Goal: Task Accomplishment & Management: Use online tool/utility

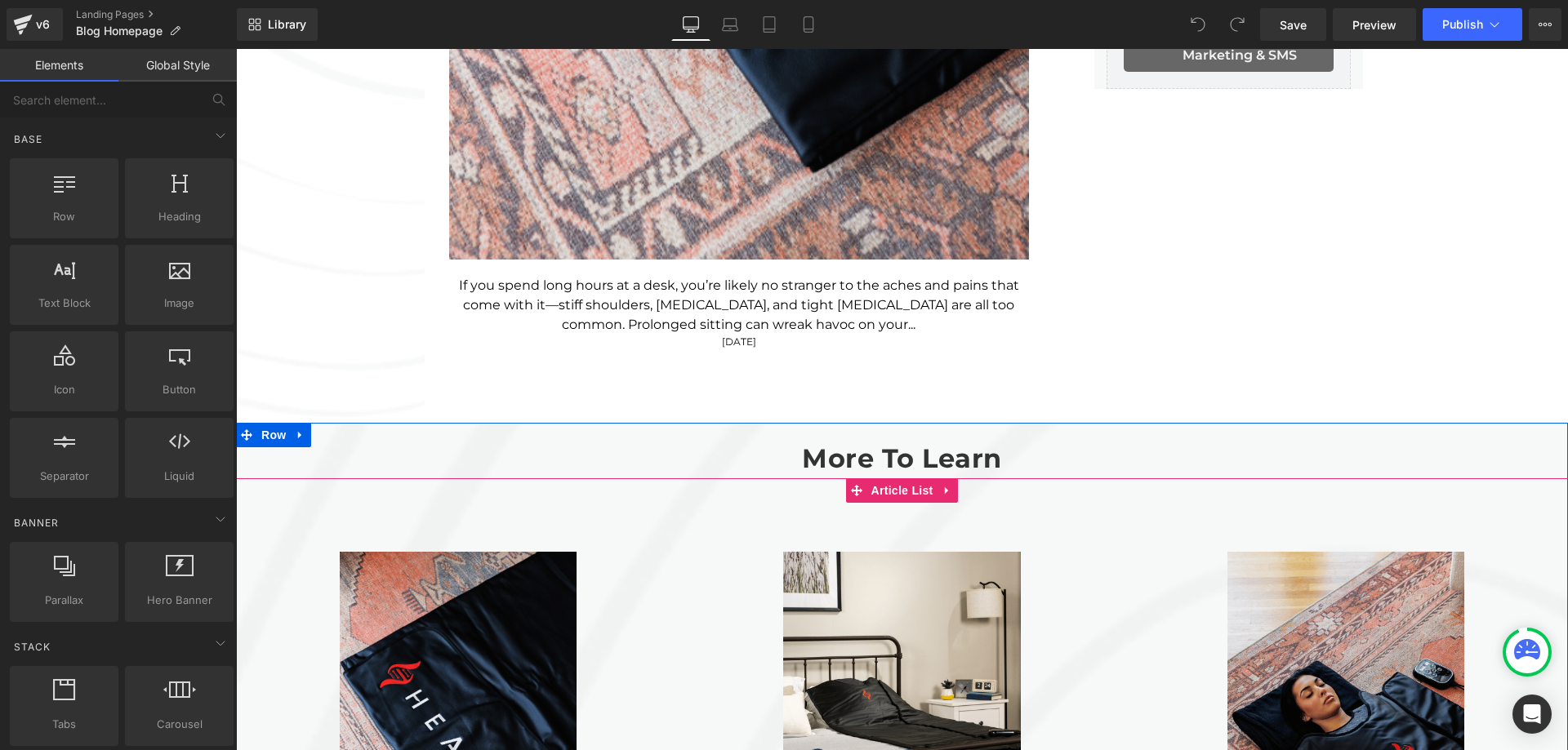
scroll to position [1387, 0]
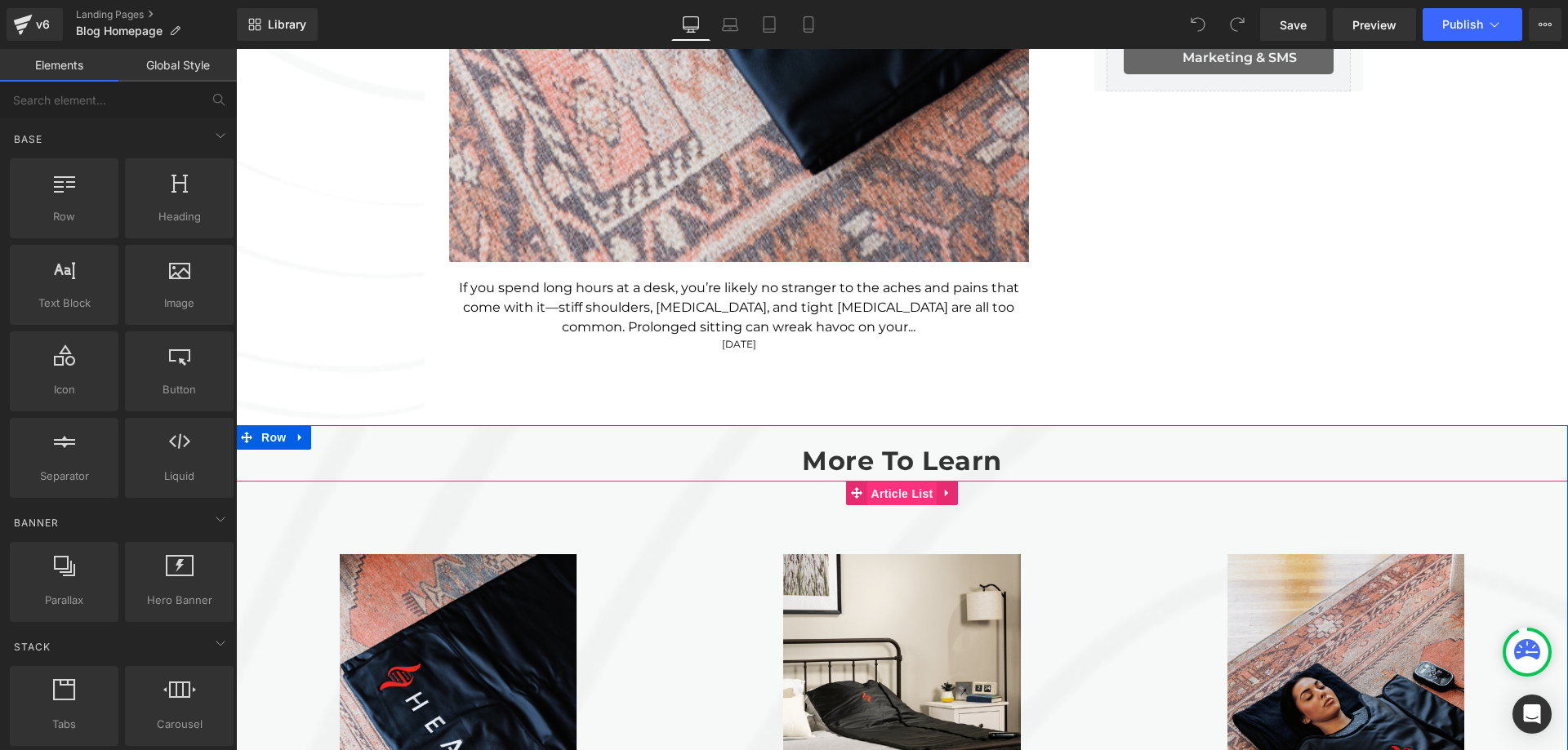
click at [885, 502] on span "Article List" at bounding box center [902, 494] width 70 height 25
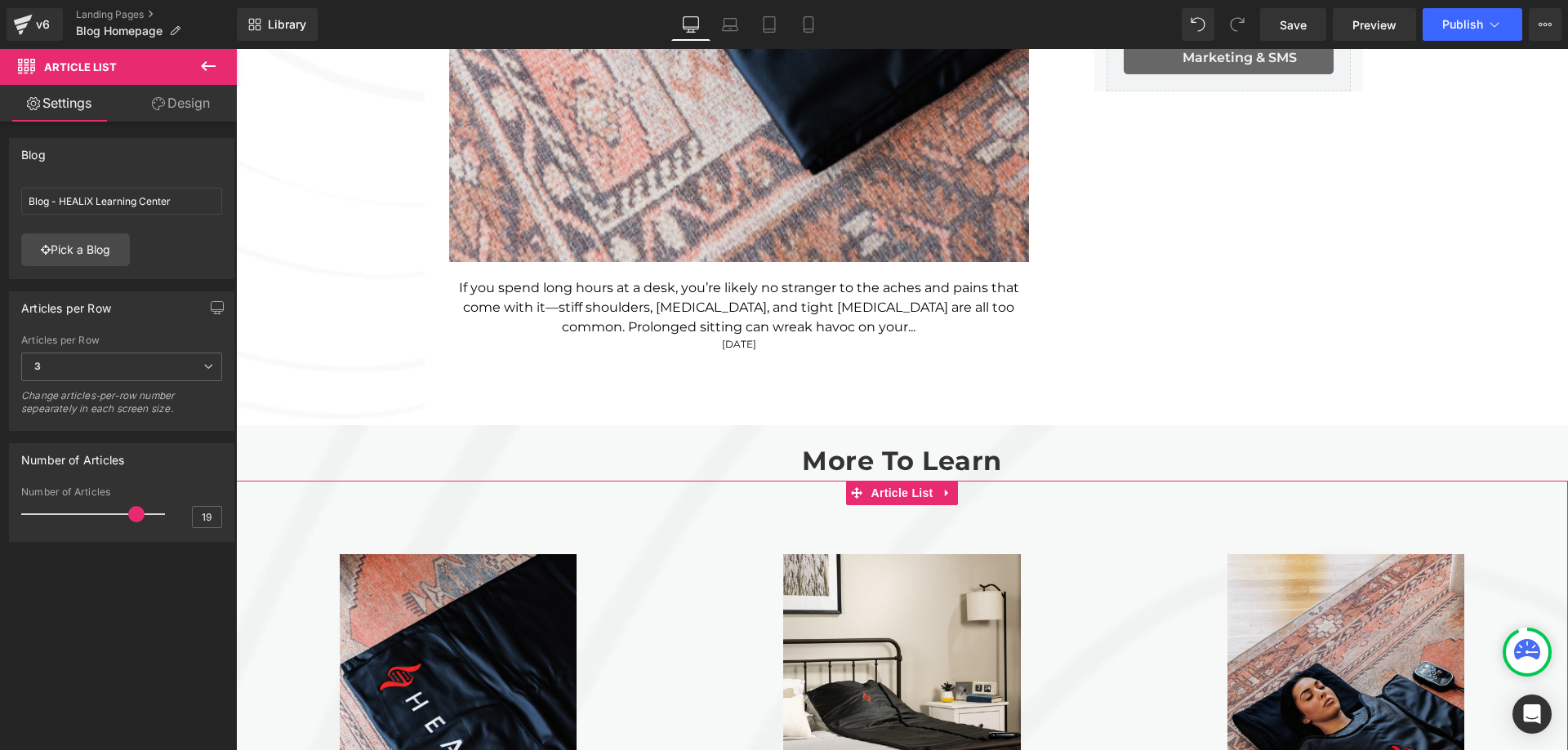
type input "20"
drag, startPoint x: 157, startPoint y: 514, endPoint x: 171, endPoint y: 516, distance: 14.1
click at [171, 516] on div "Number of Articles 20" at bounding box center [121, 514] width 201 height 55
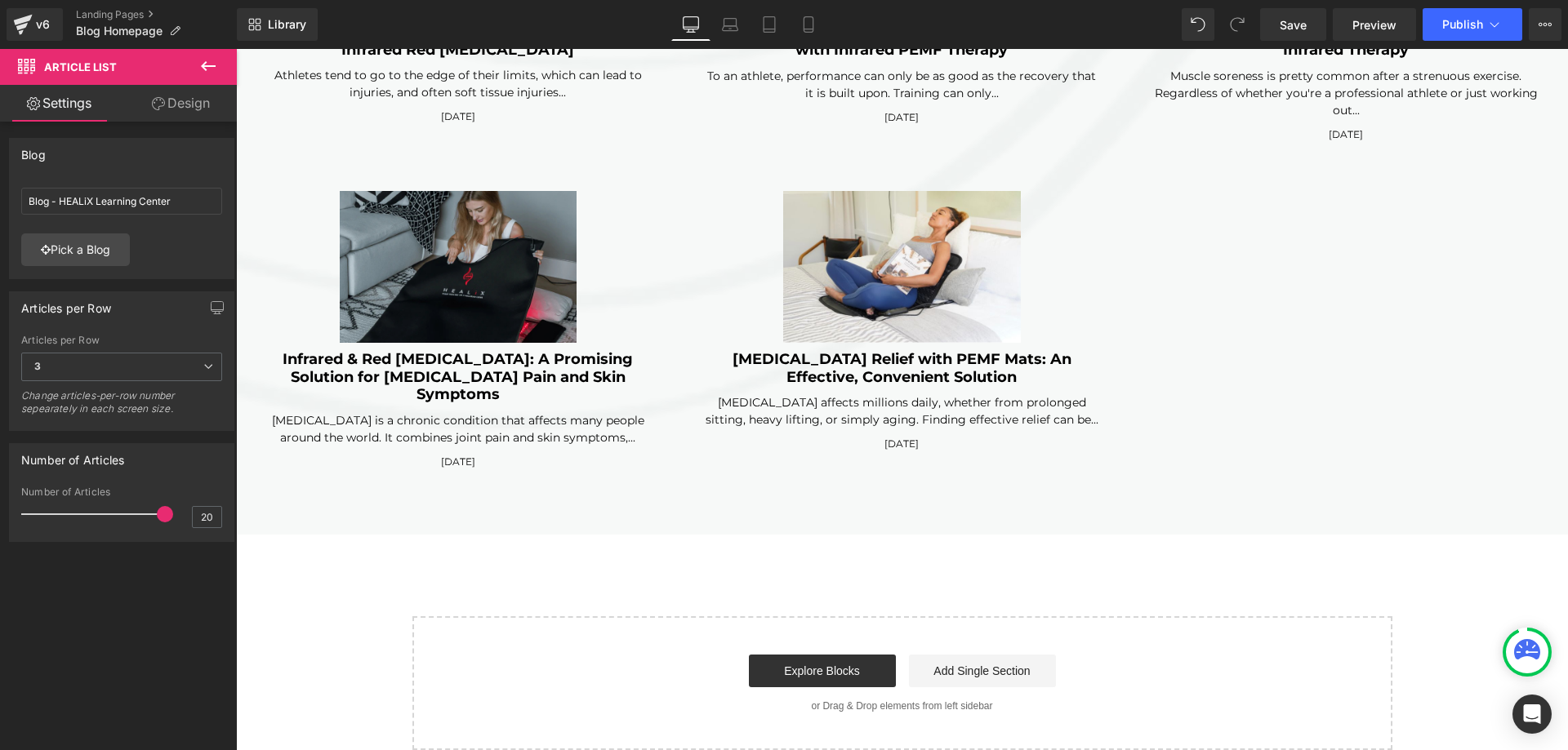
scroll to position [4718, 0]
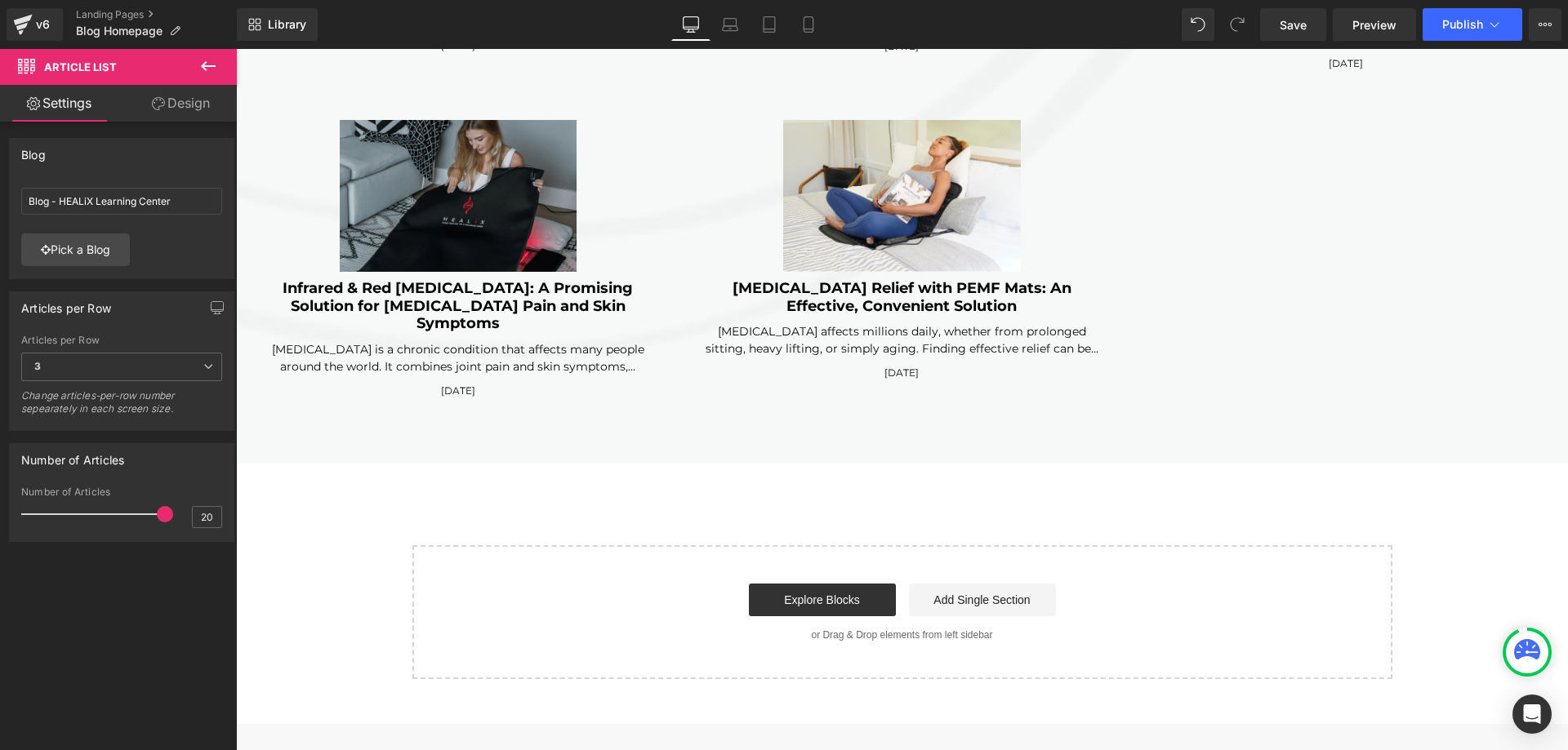
click at [212, 312] on icon "button" at bounding box center [218, 306] width 12 height 9
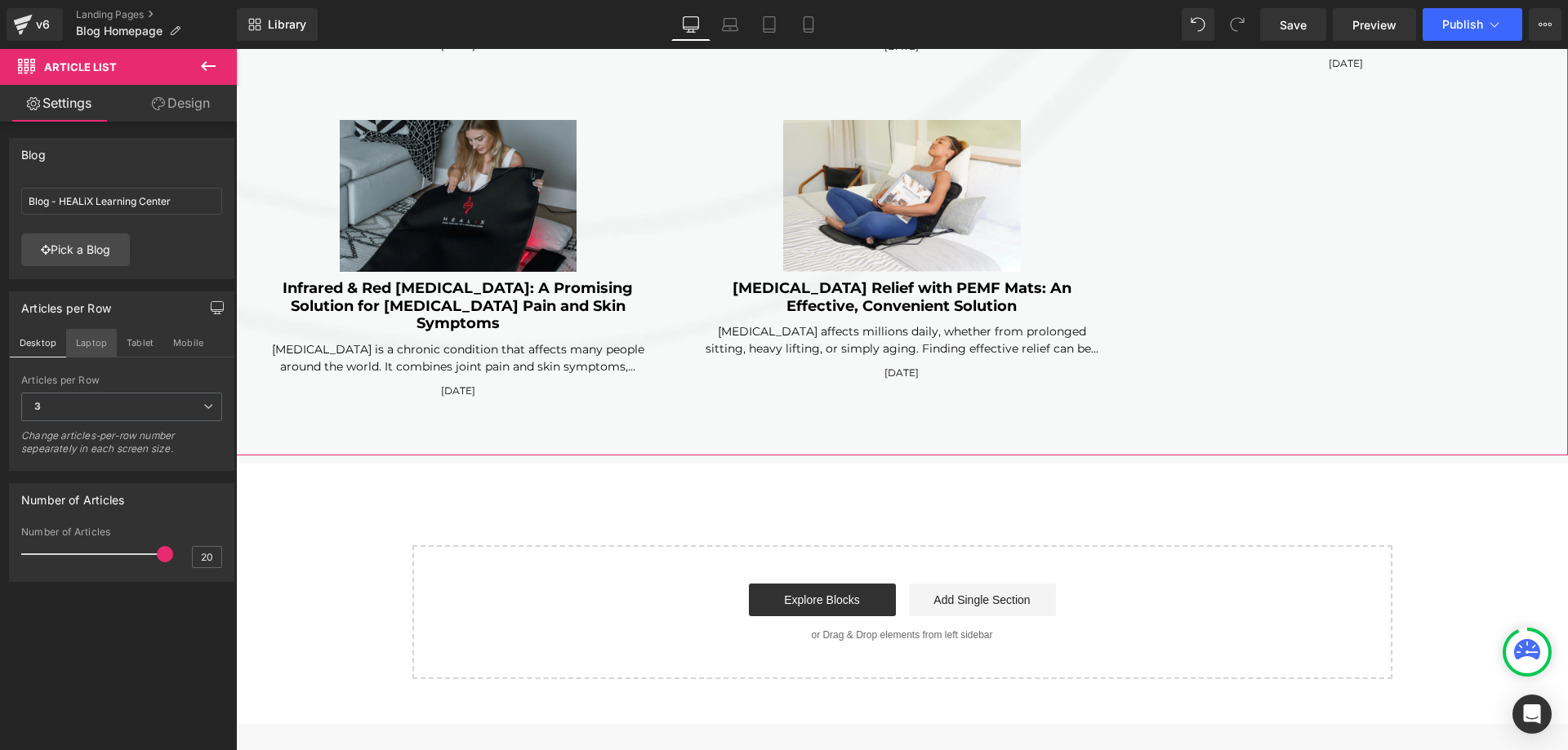
click at [97, 352] on button "Laptop" at bounding box center [92, 342] width 51 height 27
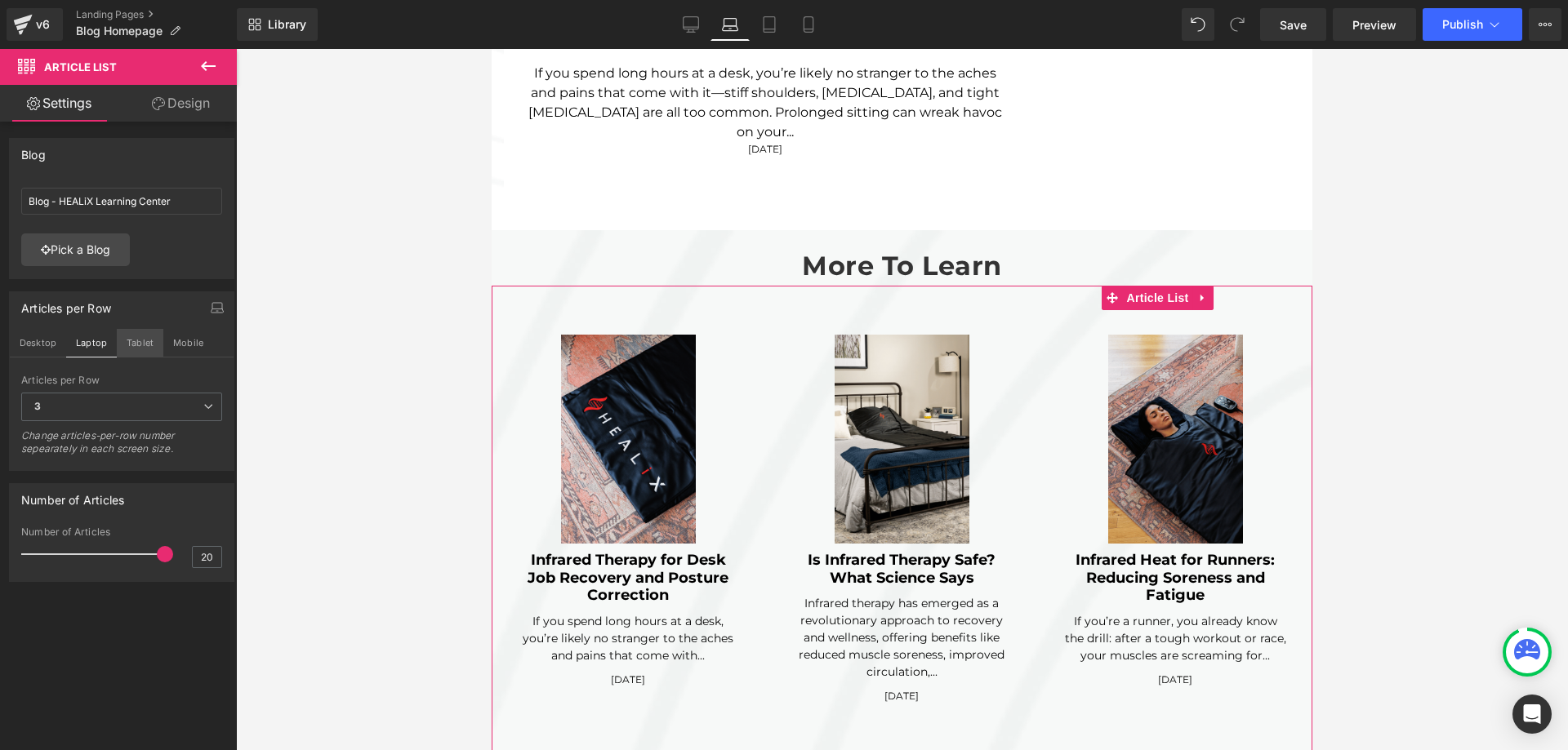
click at [135, 345] on button "Tablet" at bounding box center [139, 342] width 46 height 27
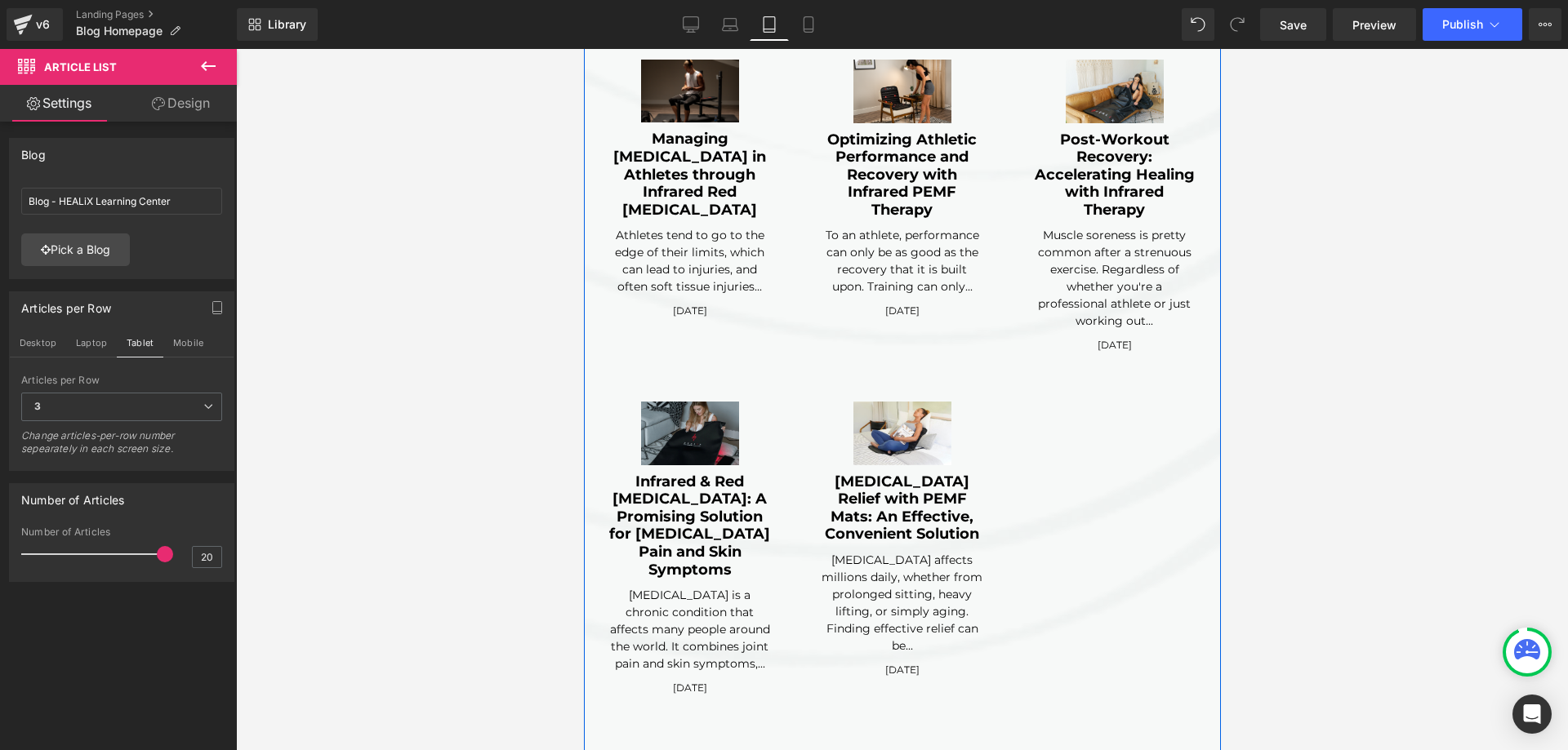
scroll to position [4047, 0]
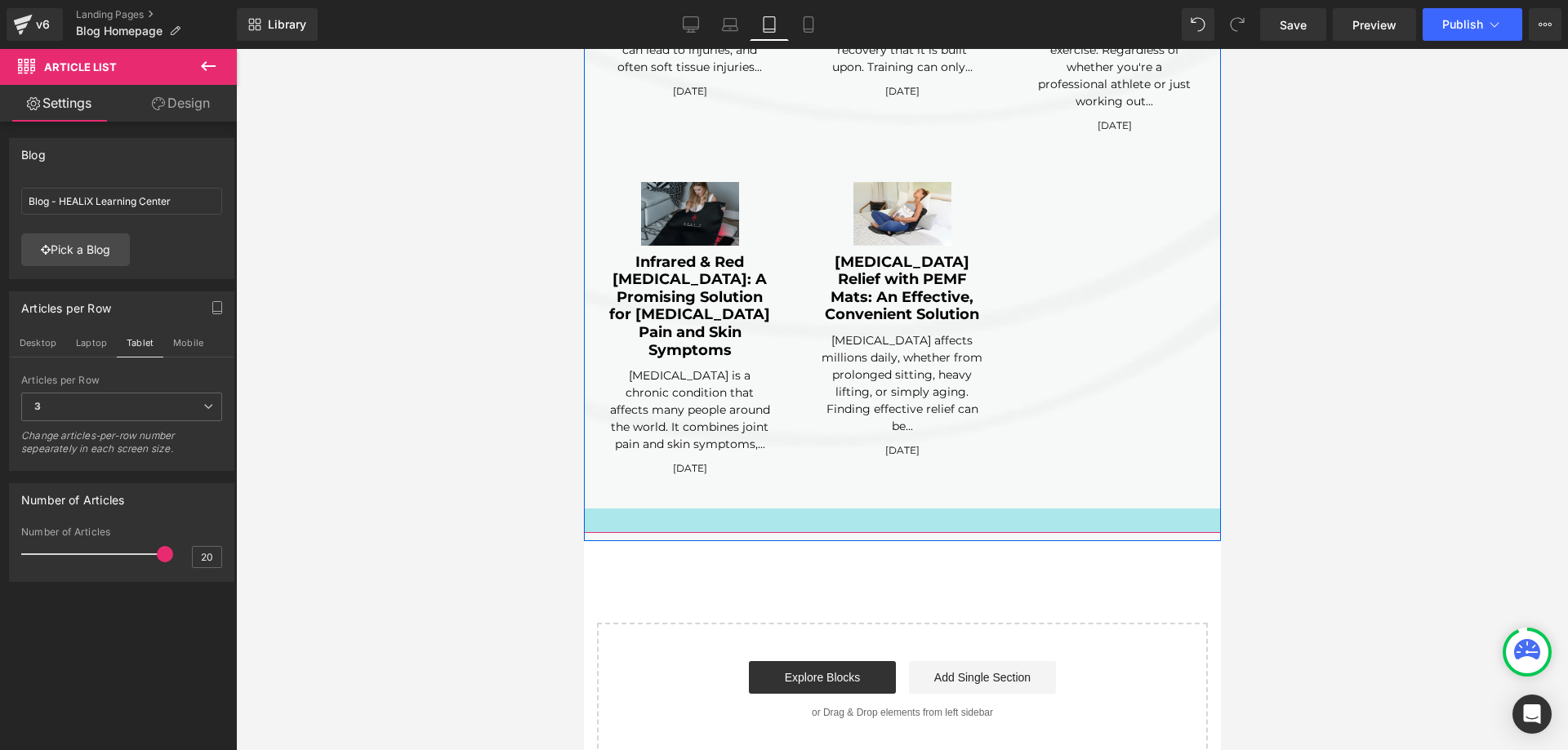
click at [879, 509] on div at bounding box center [901, 521] width 637 height 25
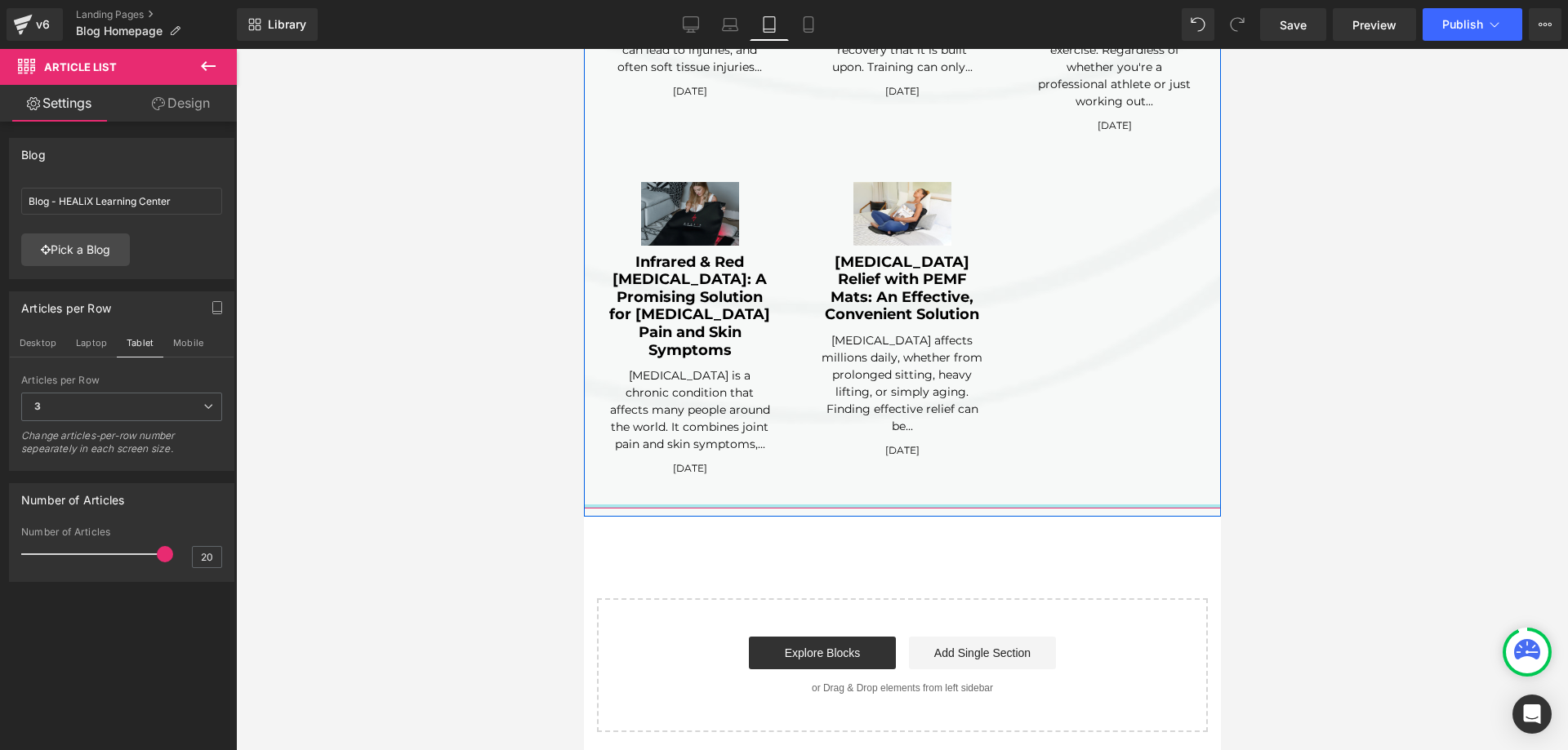
drag, startPoint x: 879, startPoint y: 438, endPoint x: 887, endPoint y: 391, distance: 47.7
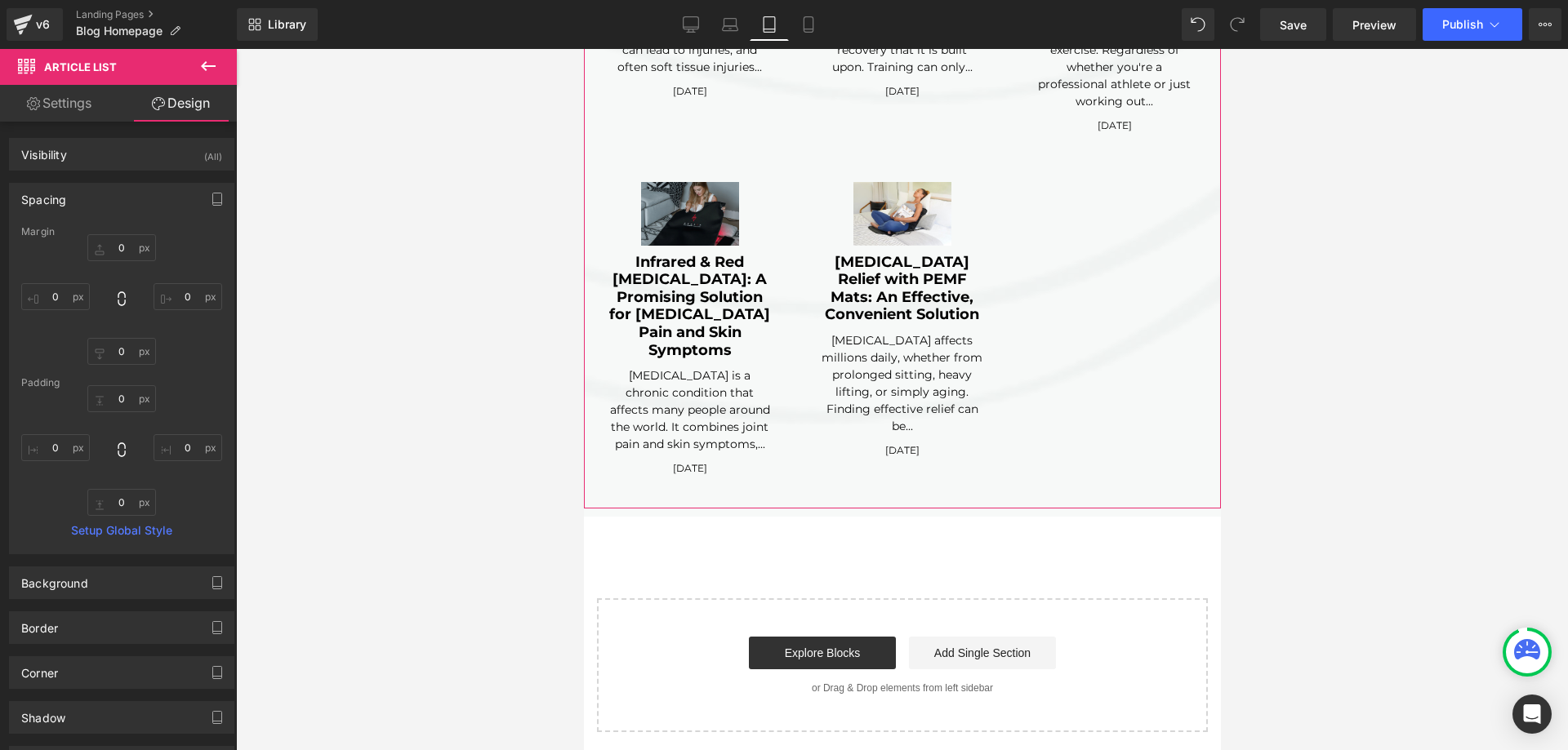
click at [85, 113] on link "Settings" at bounding box center [59, 103] width 118 height 37
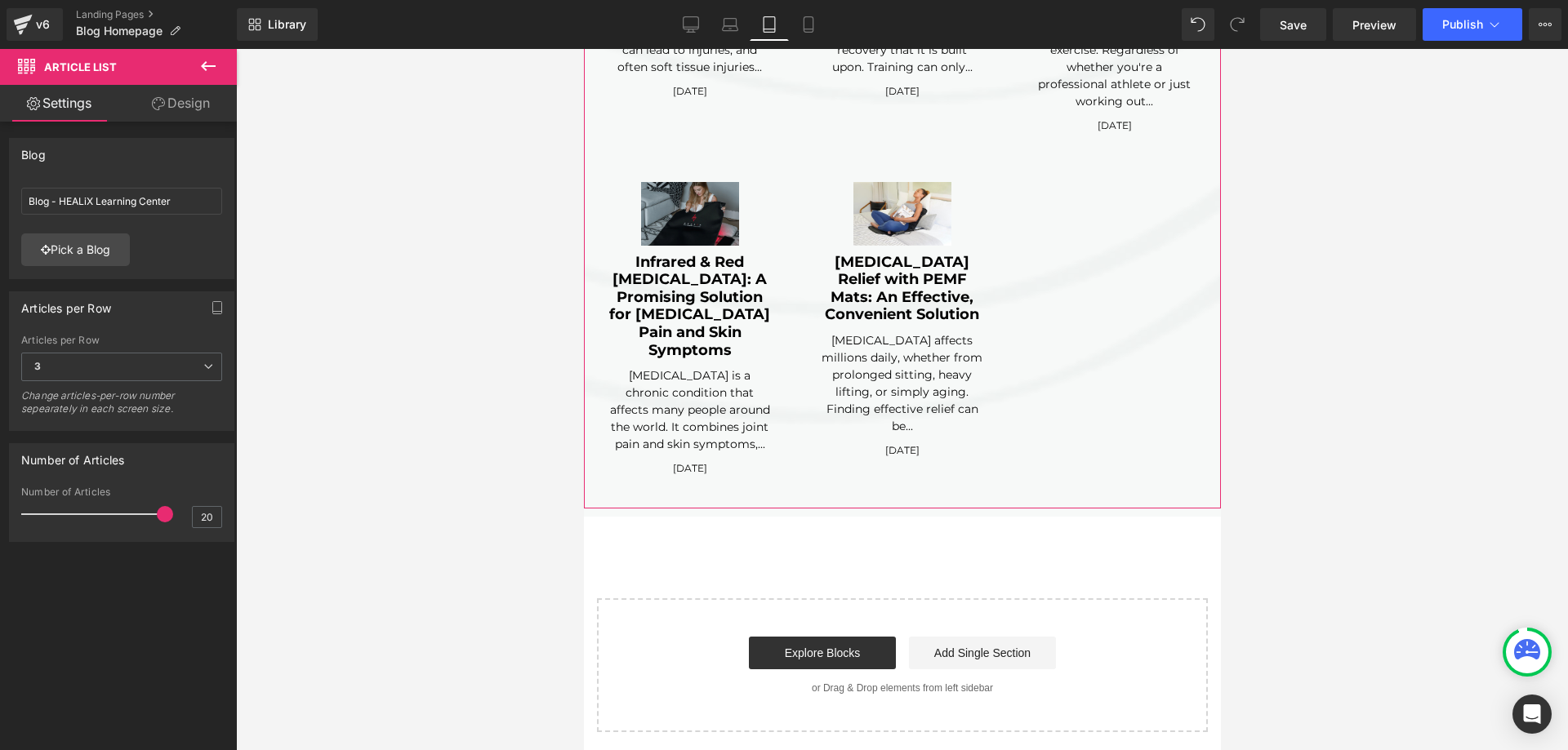
click at [191, 105] on link "Design" at bounding box center [181, 103] width 118 height 37
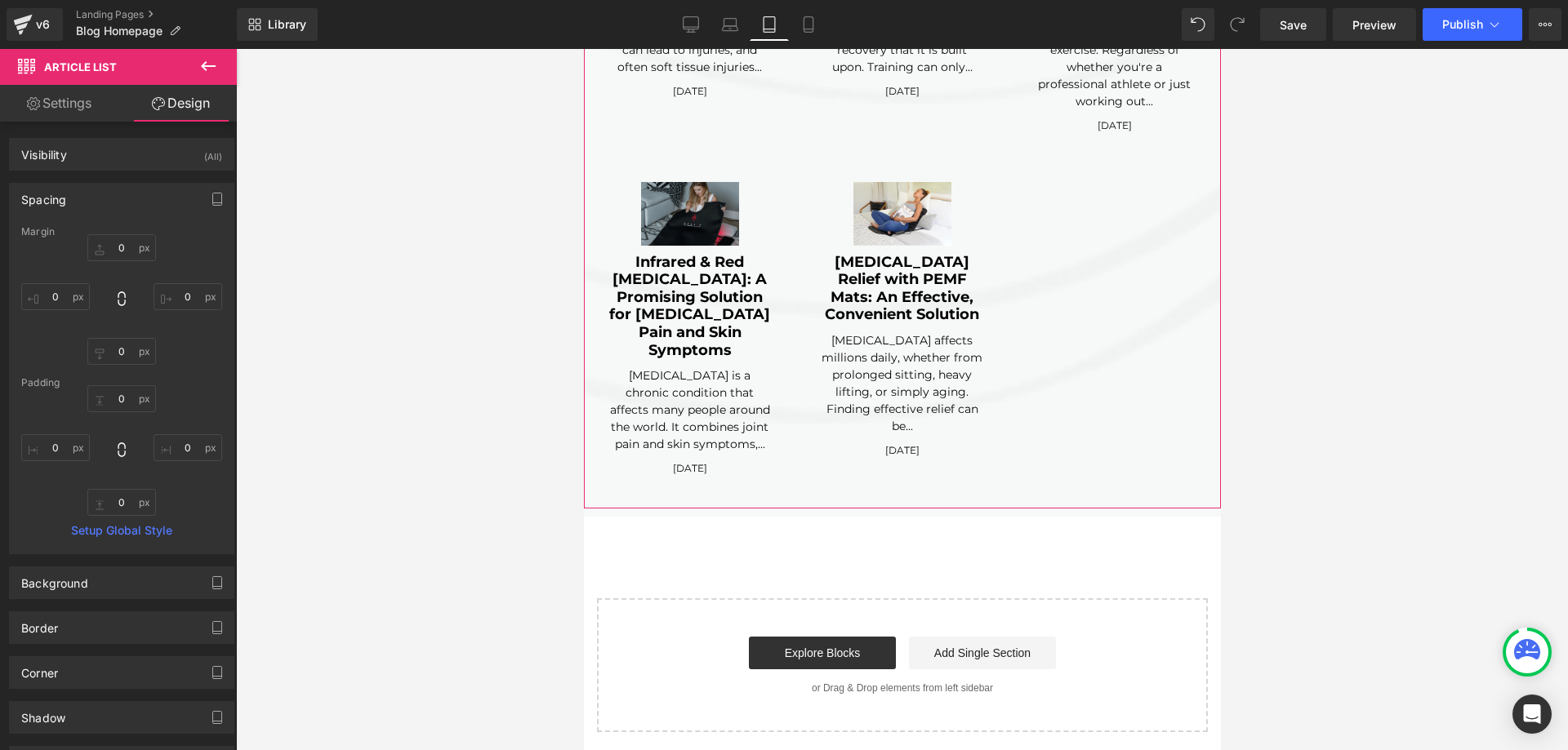
type input "0"
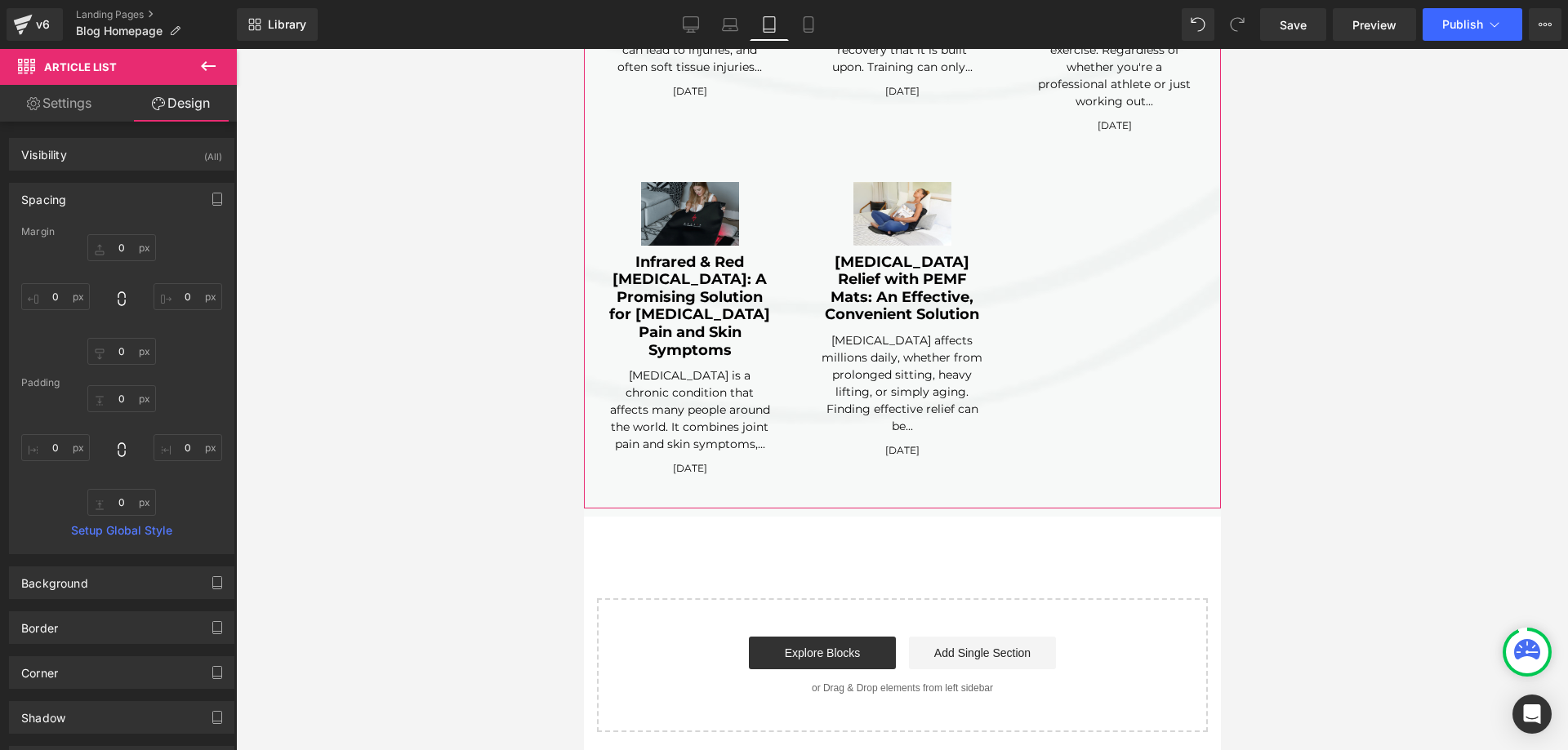
type input "0"
click at [80, 117] on link "Settings" at bounding box center [59, 103] width 118 height 37
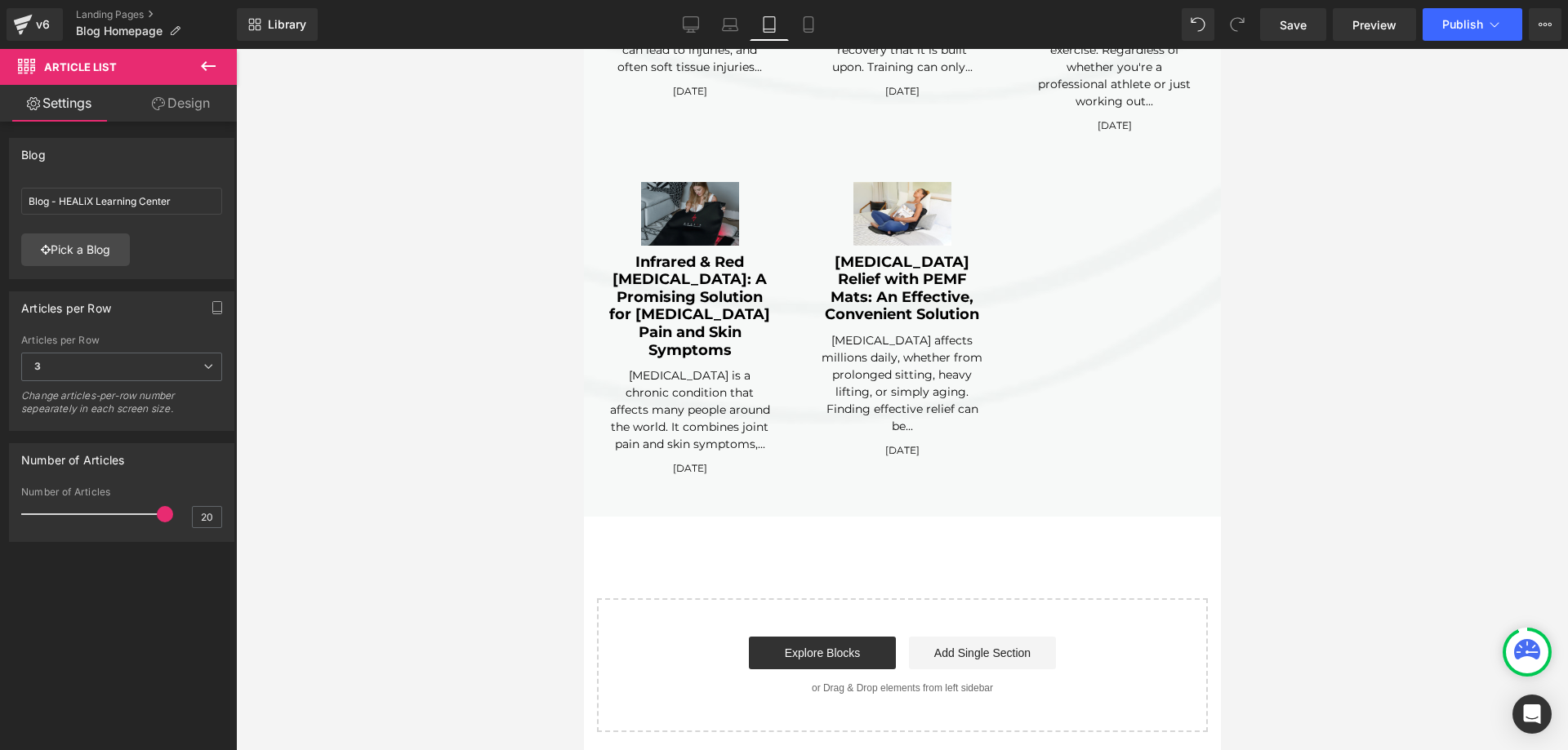
click at [212, 62] on icon at bounding box center [208, 66] width 20 height 20
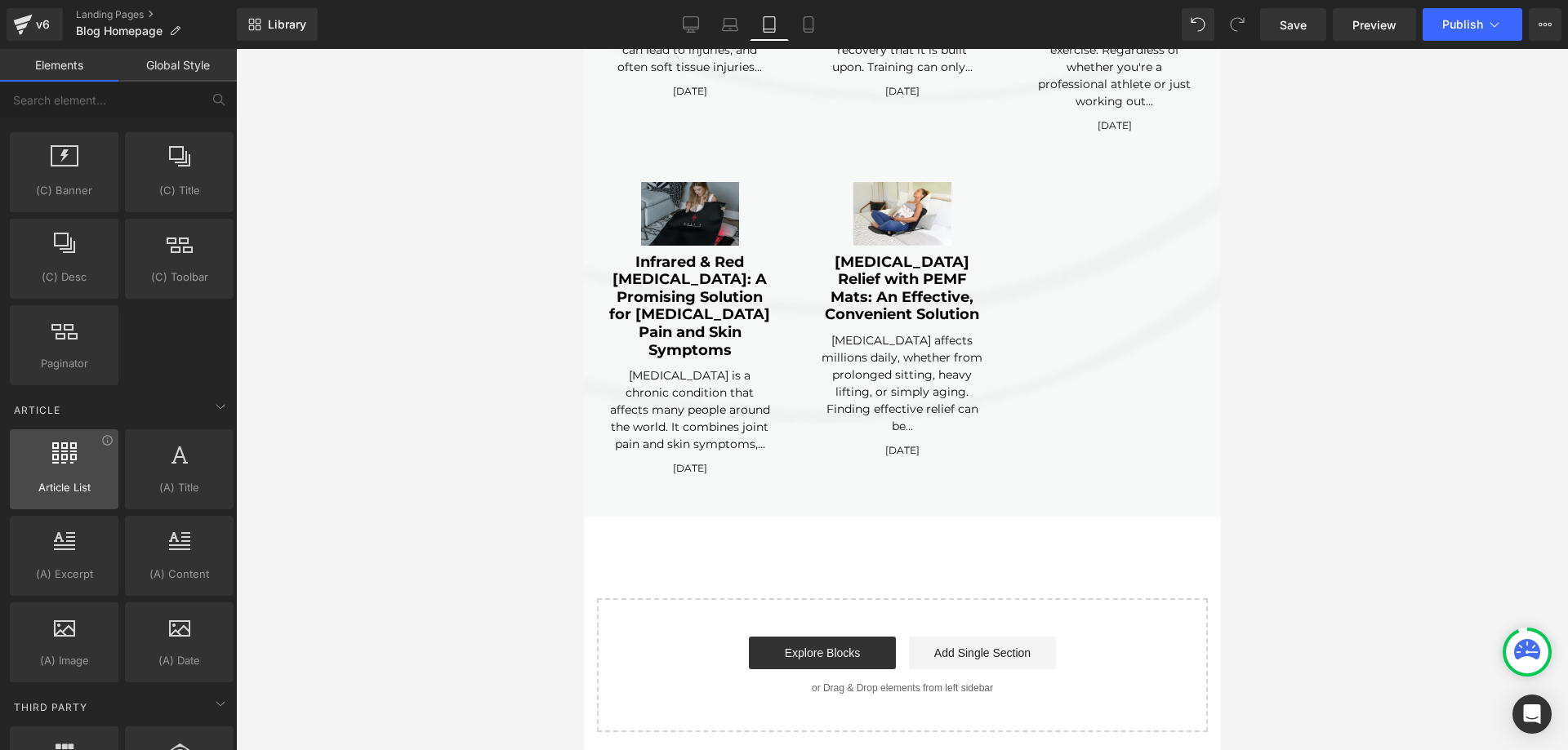
scroll to position [2775, 0]
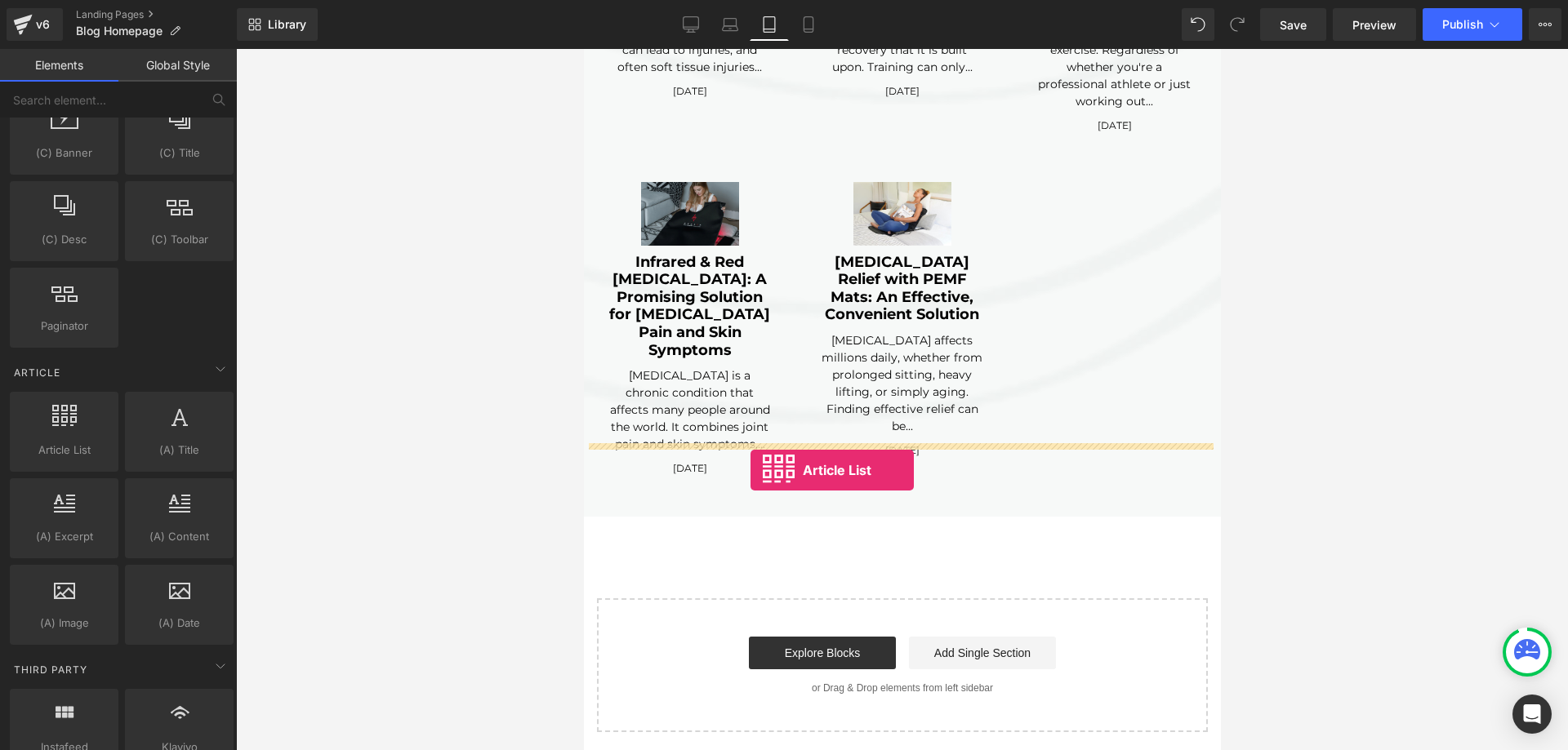
drag, startPoint x: 635, startPoint y: 498, endPoint x: 749, endPoint y: 470, distance: 117.4
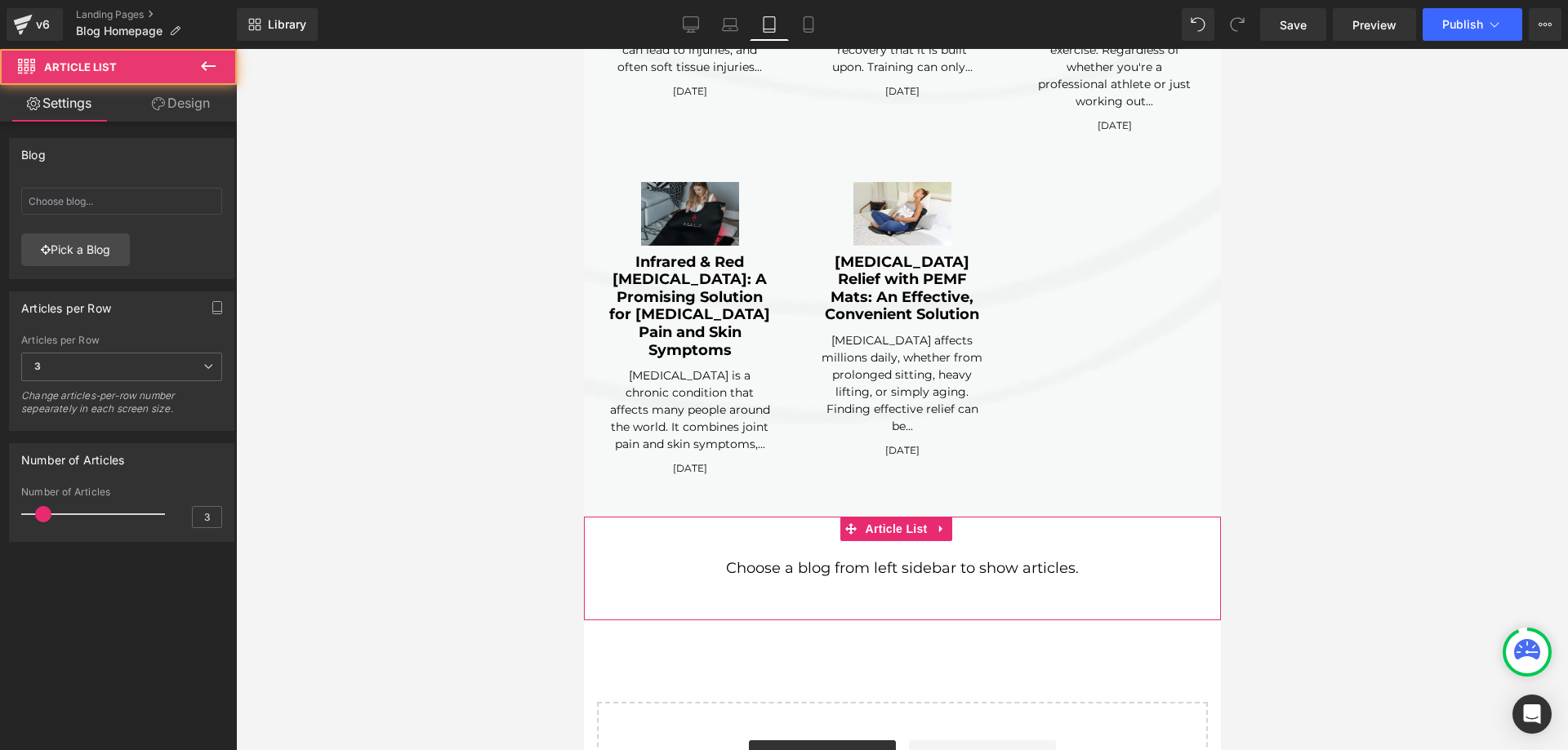
click at [764, 541] on span "Choose a blog from left sidebar to show articles." at bounding box center [901, 568] width 637 height 55
click at [938, 523] on icon at bounding box center [941, 529] width 11 height 12
click at [953, 523] on icon at bounding box center [951, 529] width 11 height 12
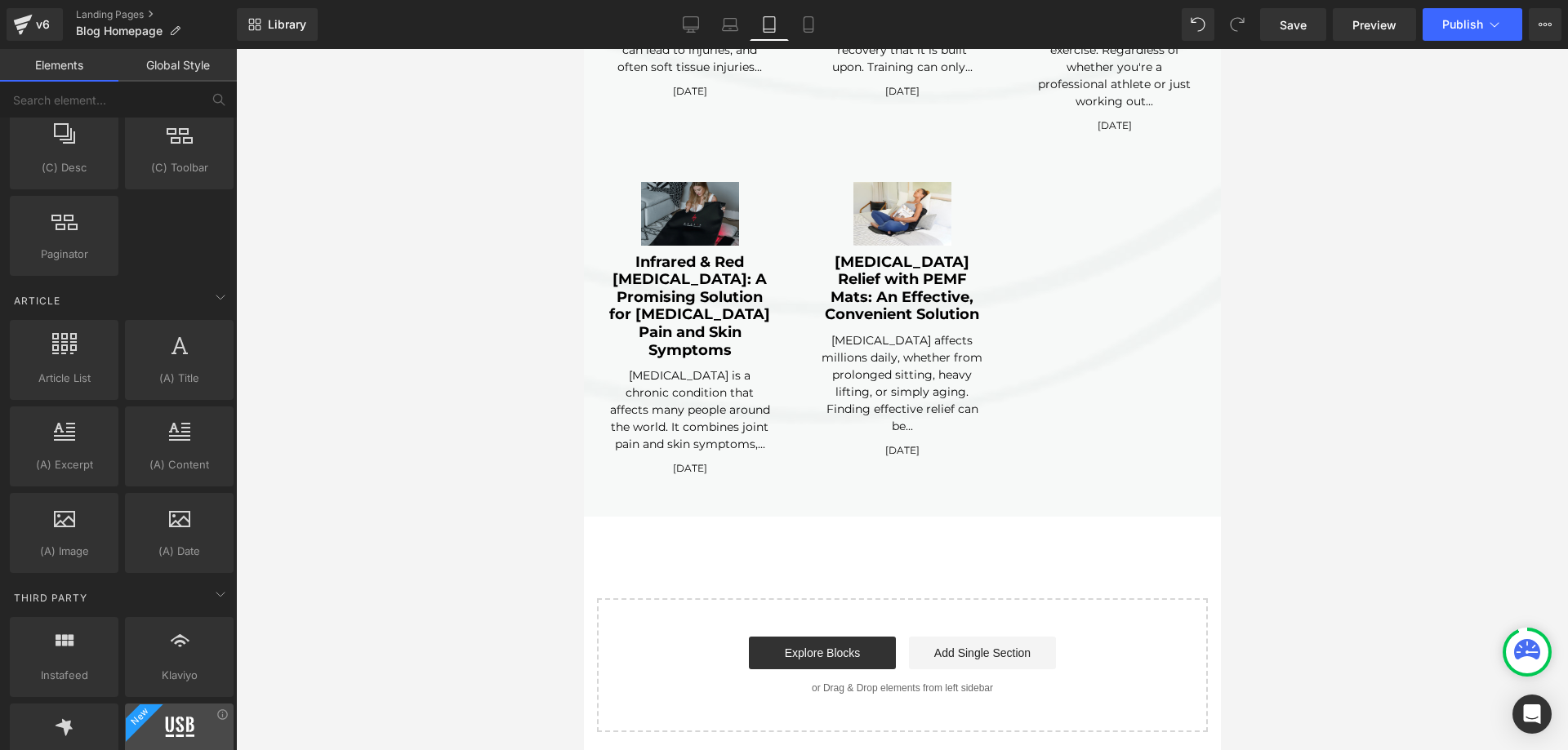
scroll to position [3054, 0]
